Goal: Transaction & Acquisition: Book appointment/travel/reservation

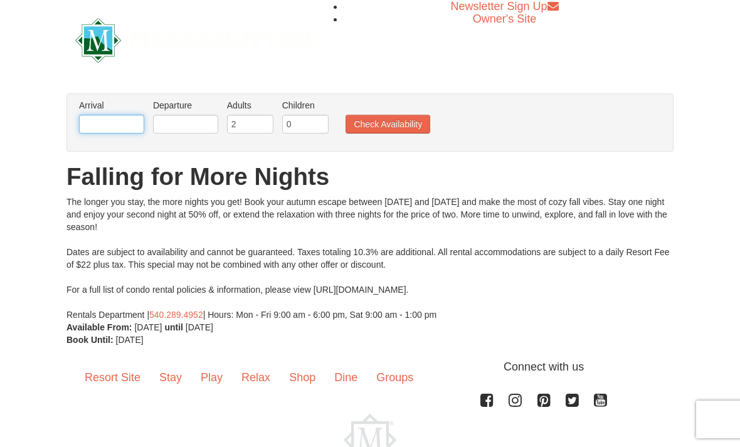
click at [100, 124] on input "text" at bounding box center [111, 124] width 65 height 19
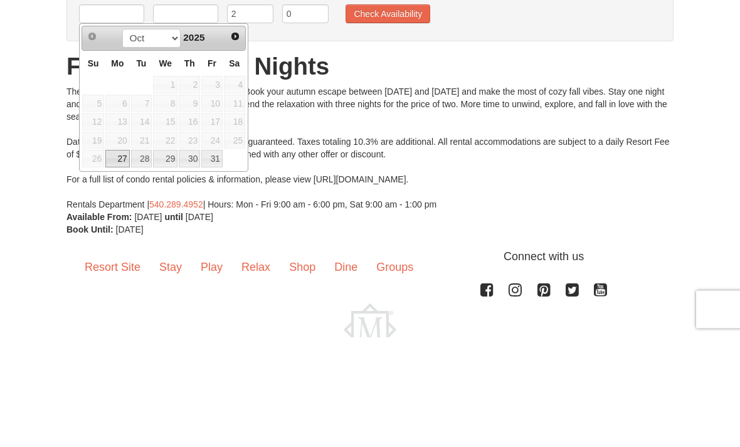
click at [233, 142] on span "Next" at bounding box center [235, 147] width 10 height 10
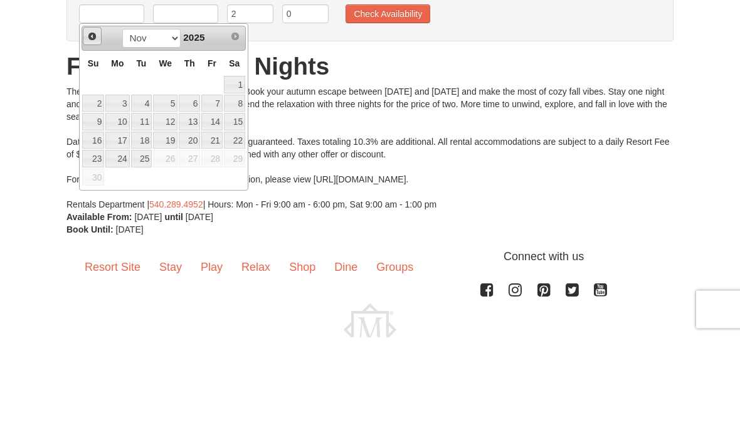
click at [92, 142] on span "Prev" at bounding box center [92, 147] width 10 height 10
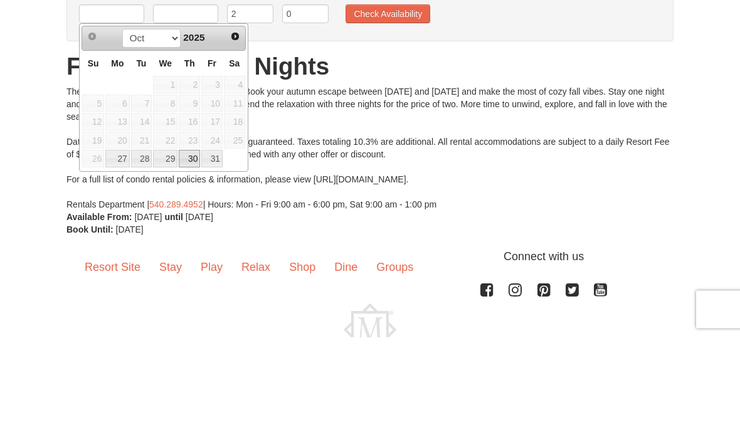
click at [195, 260] on link "30" at bounding box center [189, 269] width 21 height 18
type input "[DATE]"
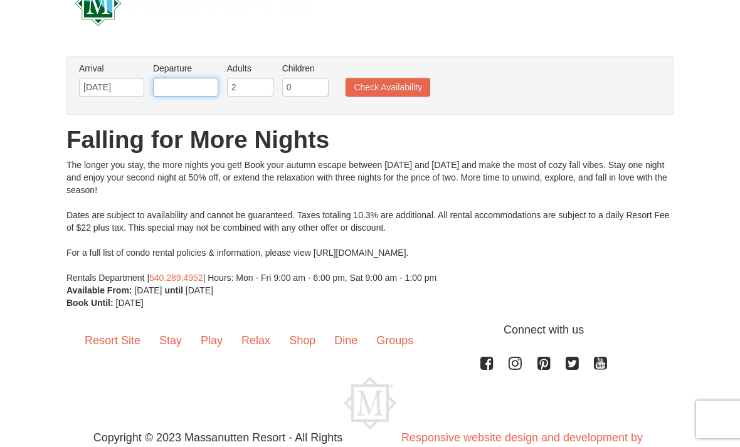
click at [197, 83] on input "text" at bounding box center [185, 87] width 65 height 19
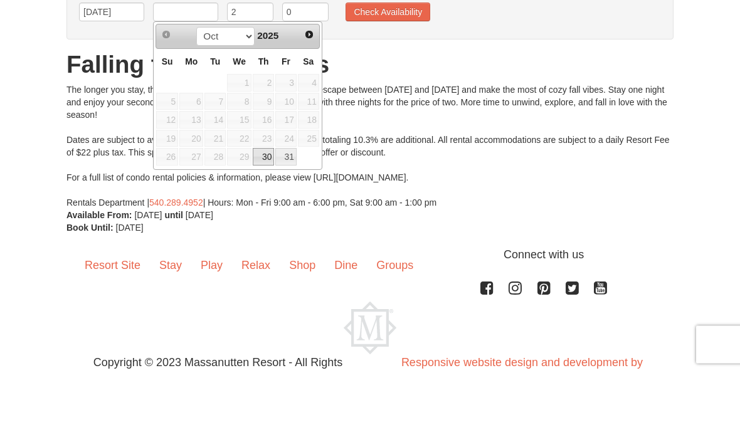
click at [312, 105] on span "Next" at bounding box center [309, 110] width 10 height 10
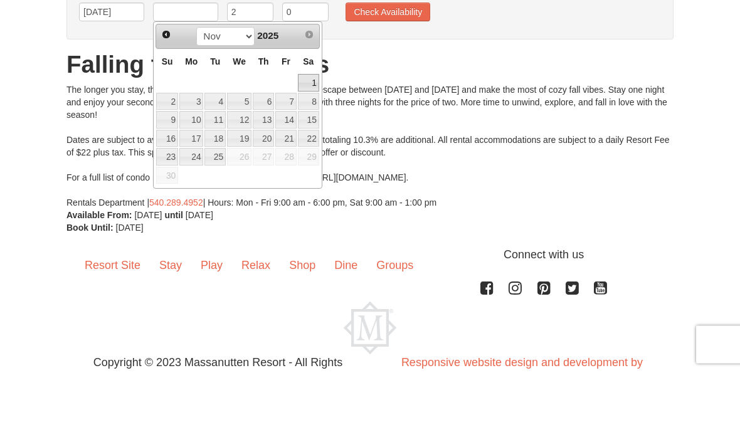
click at [316, 149] on link "1" at bounding box center [308, 158] width 21 height 18
type input "[DATE]"
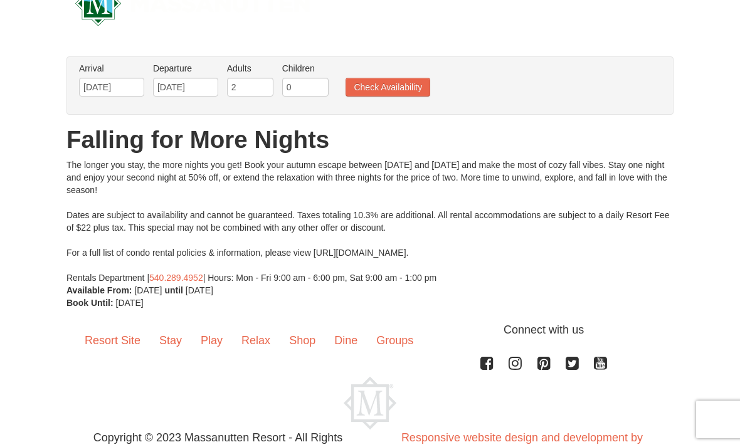
click at [389, 83] on button "Check Availability" at bounding box center [387, 87] width 85 height 19
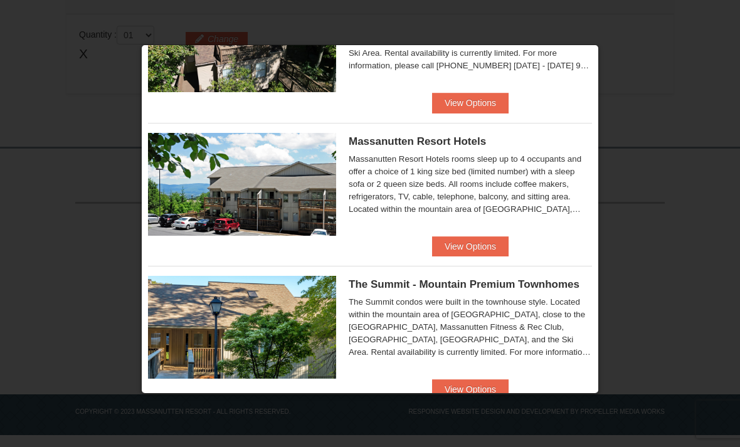
scroll to position [384, 0]
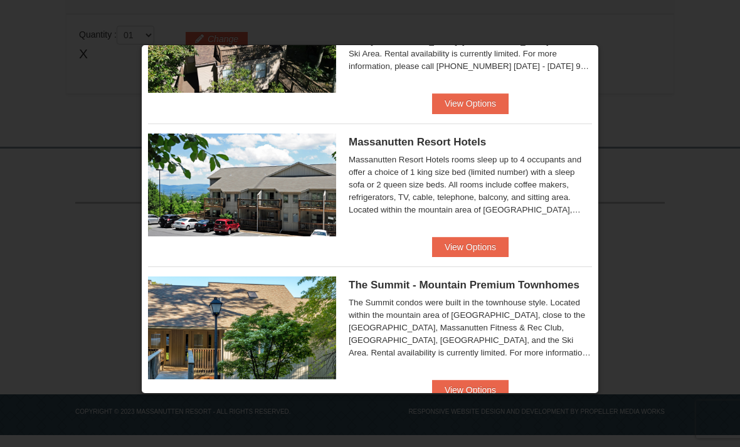
click at [473, 242] on button "View Options" at bounding box center [470, 247] width 76 height 20
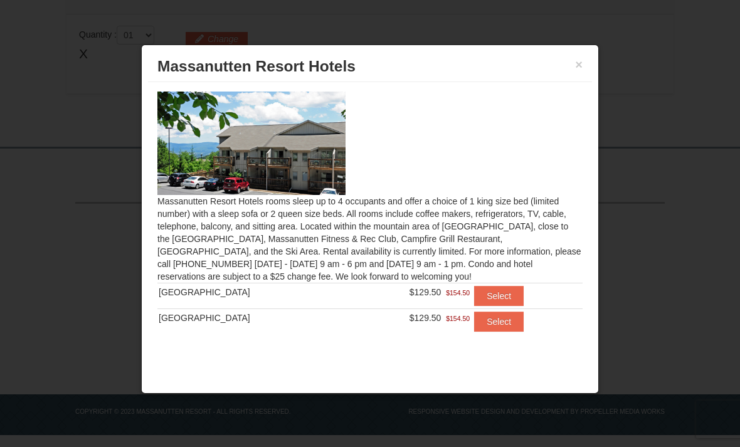
click at [495, 290] on button "Select" at bounding box center [499, 296] width 50 height 20
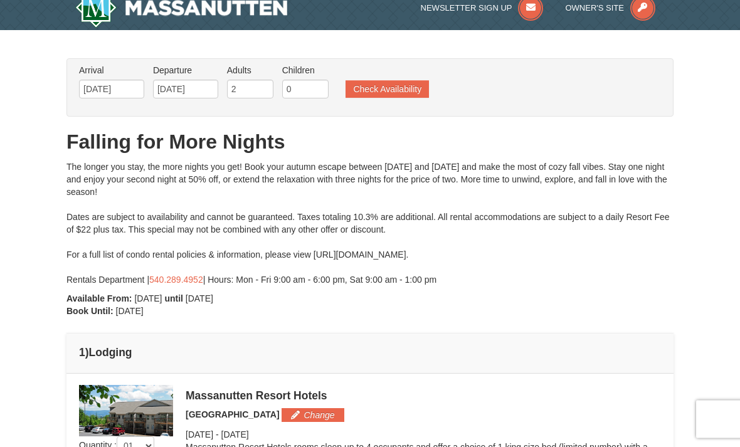
scroll to position [0, 0]
